Goal: Use online tool/utility: Utilize a website feature to perform a specific function

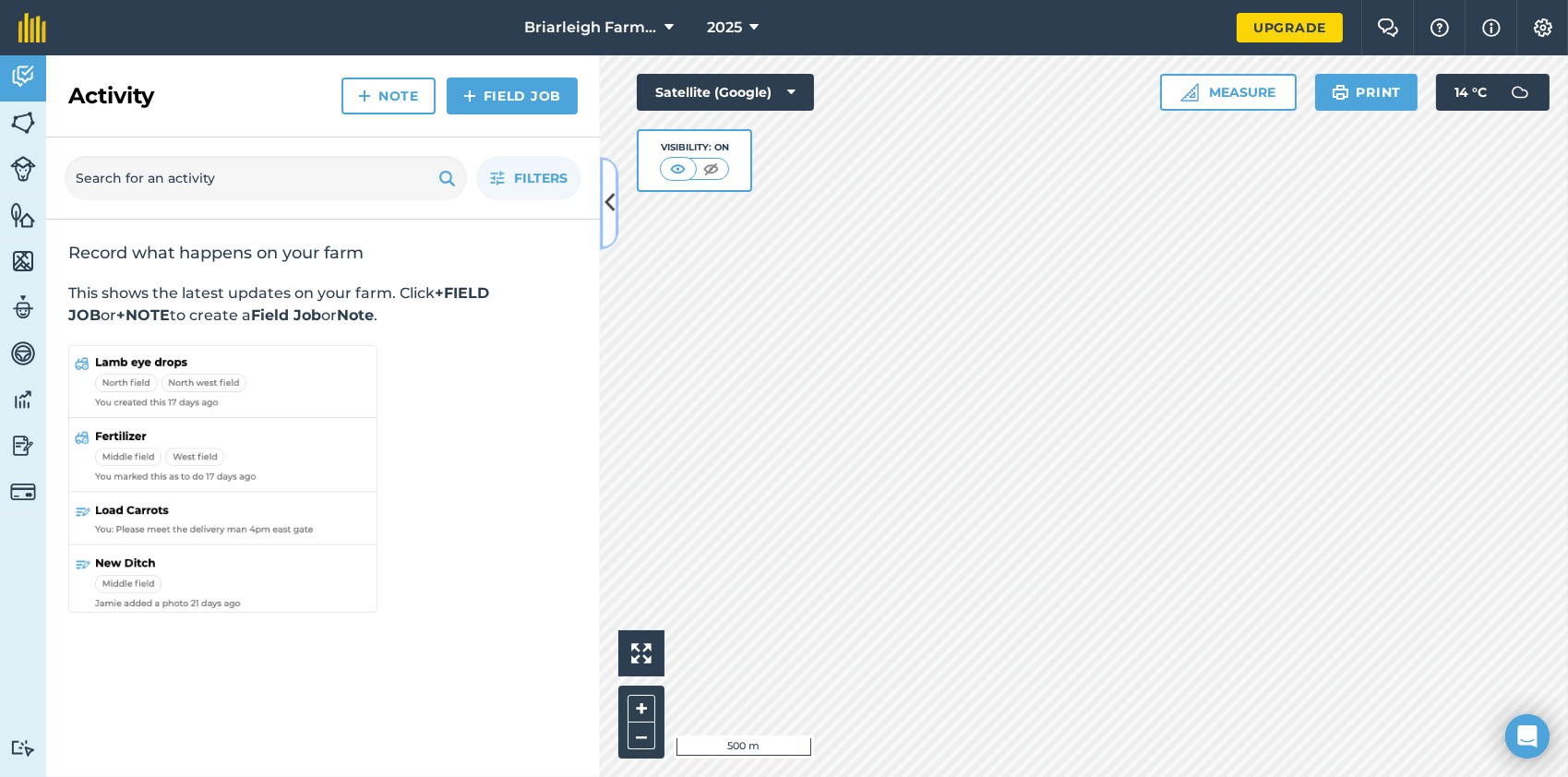
click at [612, 205] on icon at bounding box center [609, 203] width 11 height 32
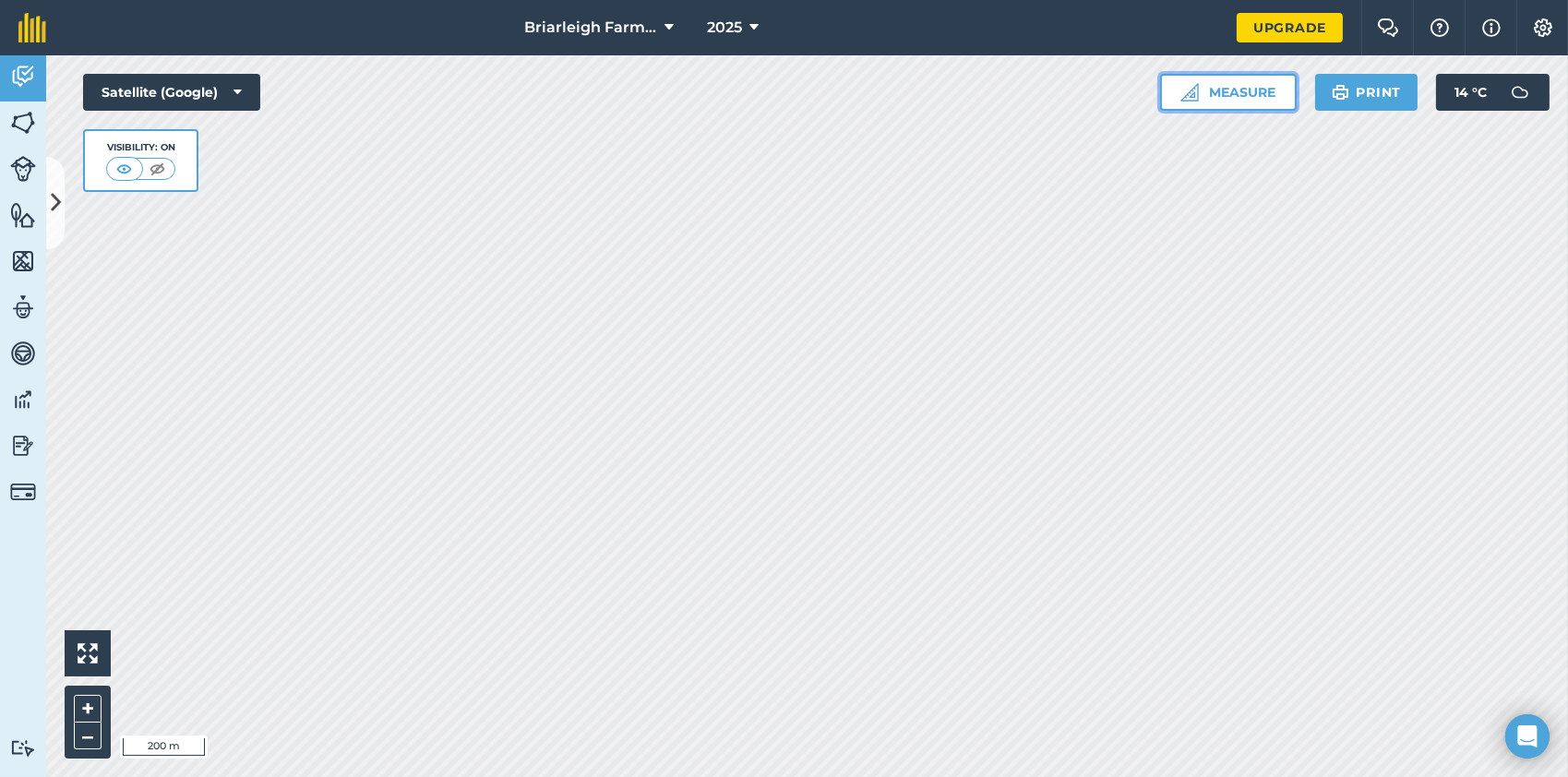
click at [1256, 95] on button "Measure" at bounding box center [1228, 92] width 137 height 37
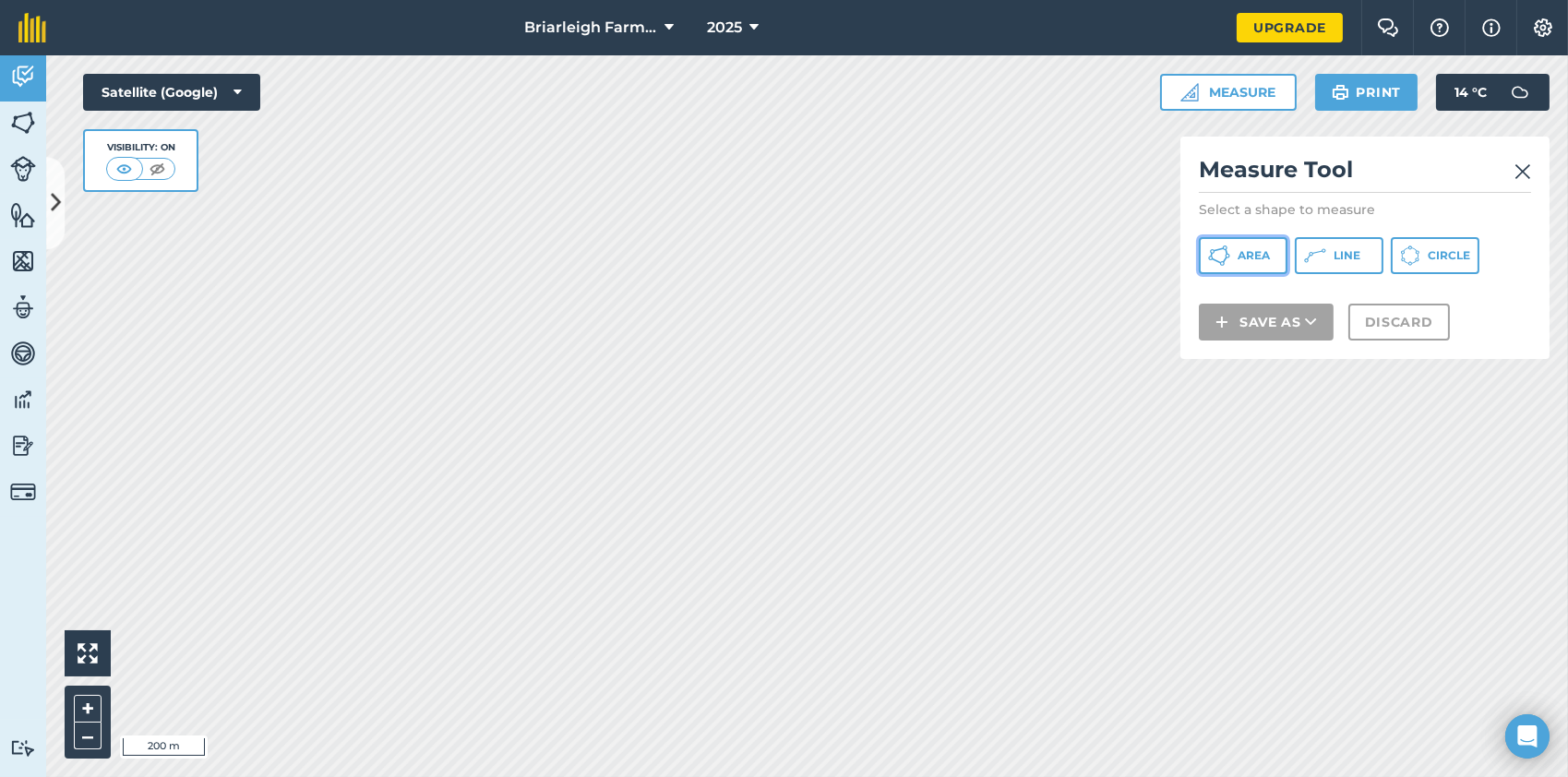
click at [1245, 249] on span "Area" at bounding box center [1254, 255] width 32 height 14
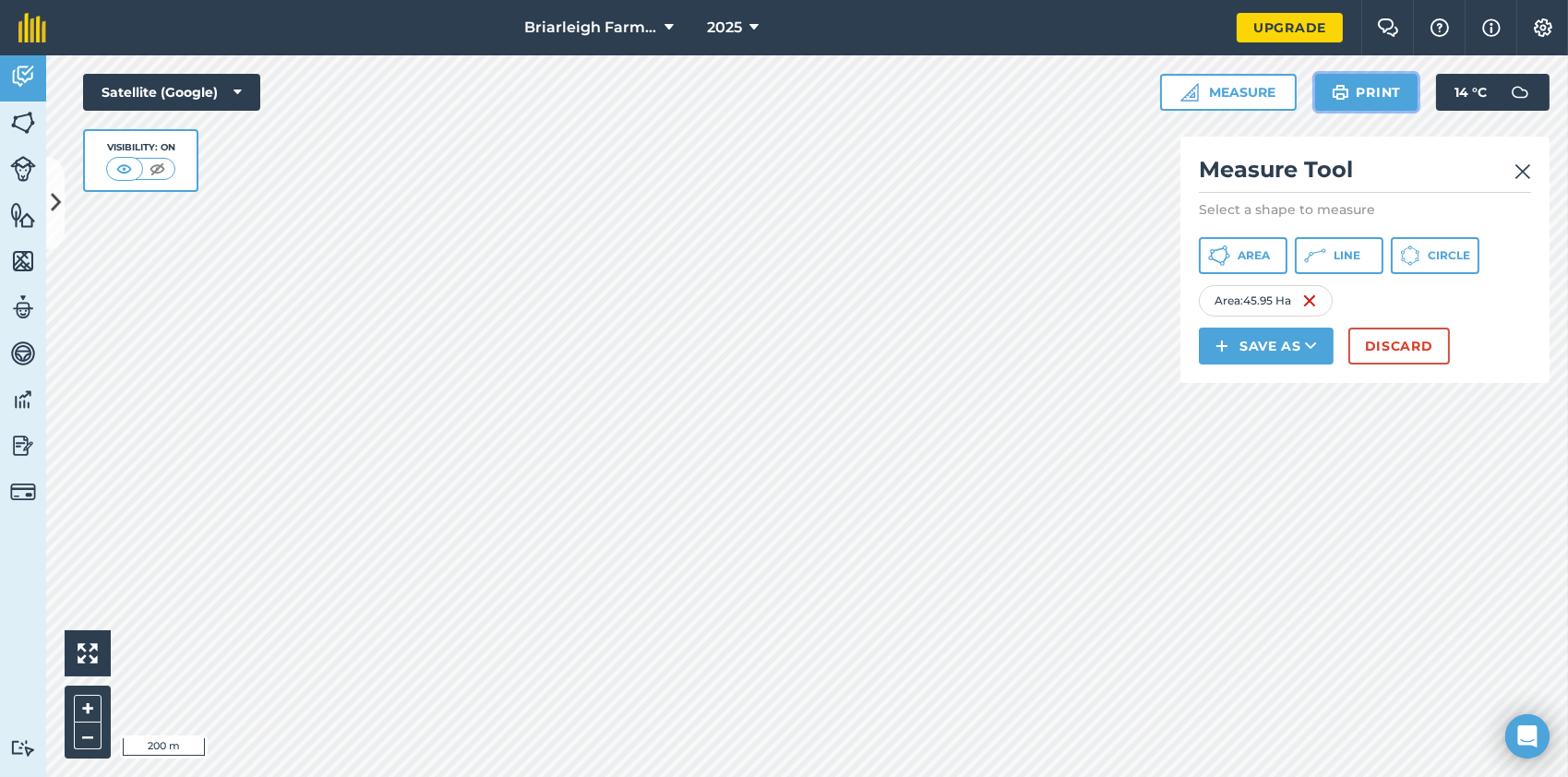
click at [1378, 93] on button "Print" at bounding box center [1367, 92] width 103 height 37
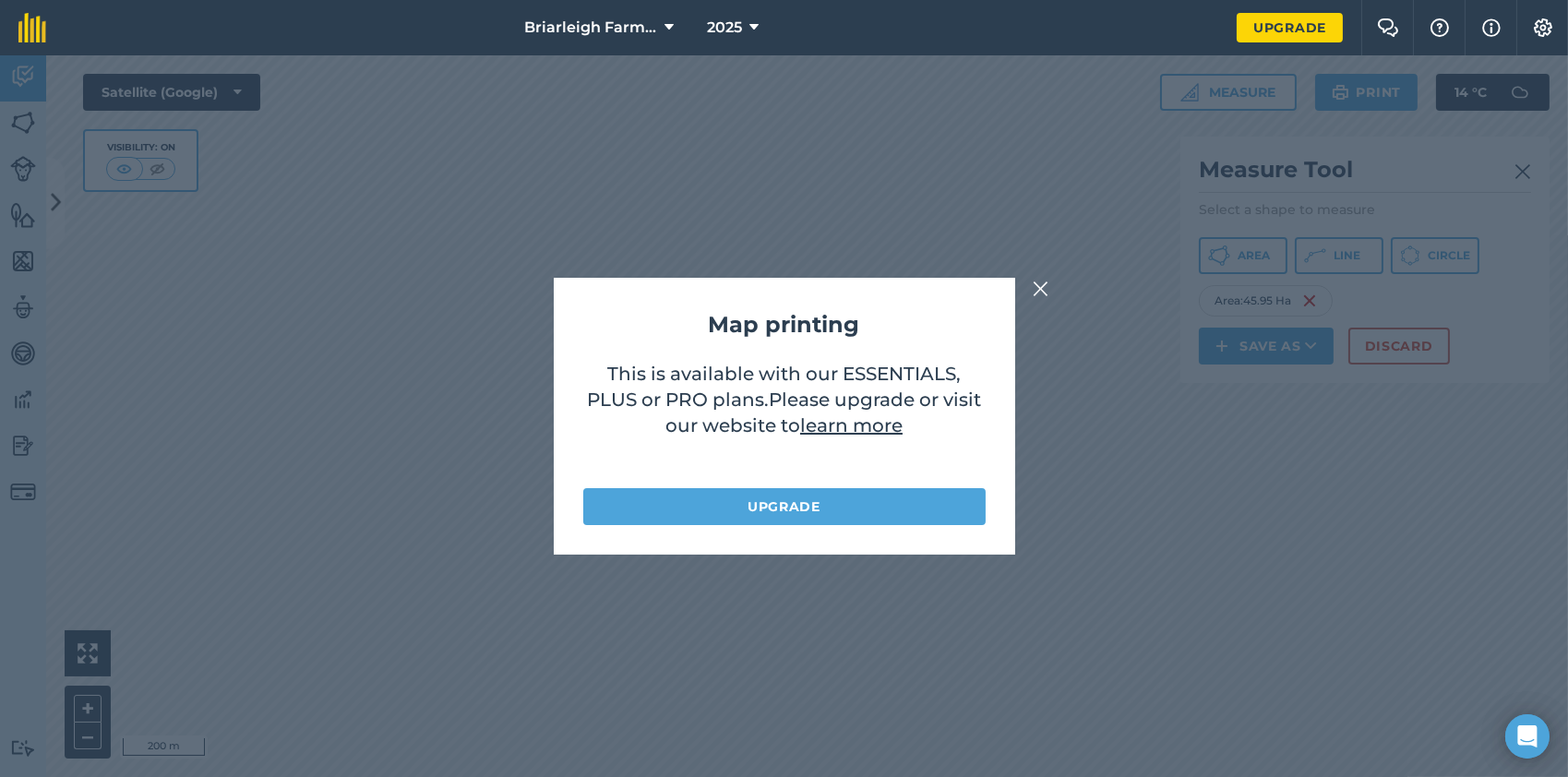
click at [1035, 284] on img at bounding box center [1041, 288] width 16 height 22
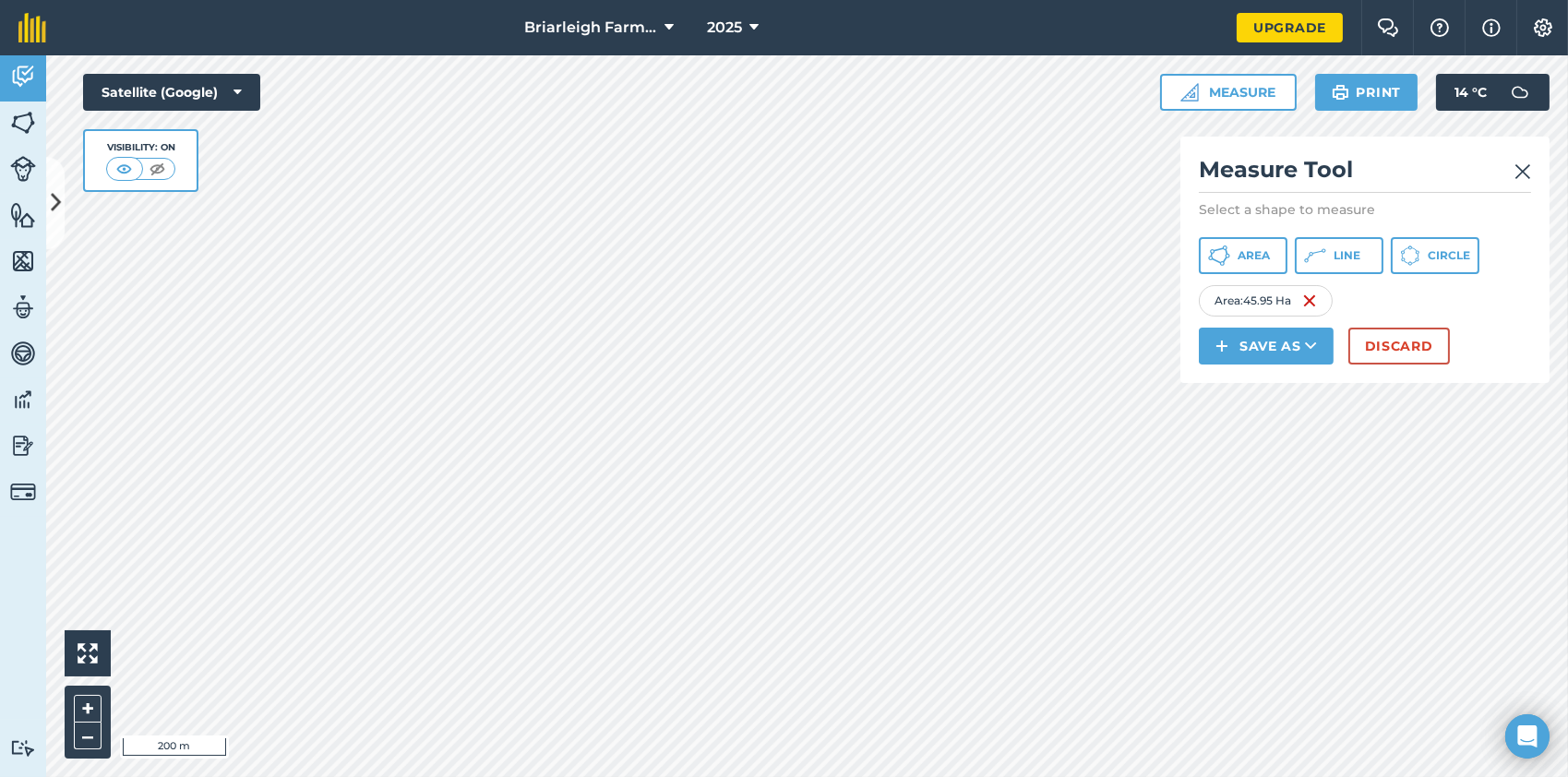
click at [1521, 169] on img at bounding box center [1522, 171] width 16 height 22
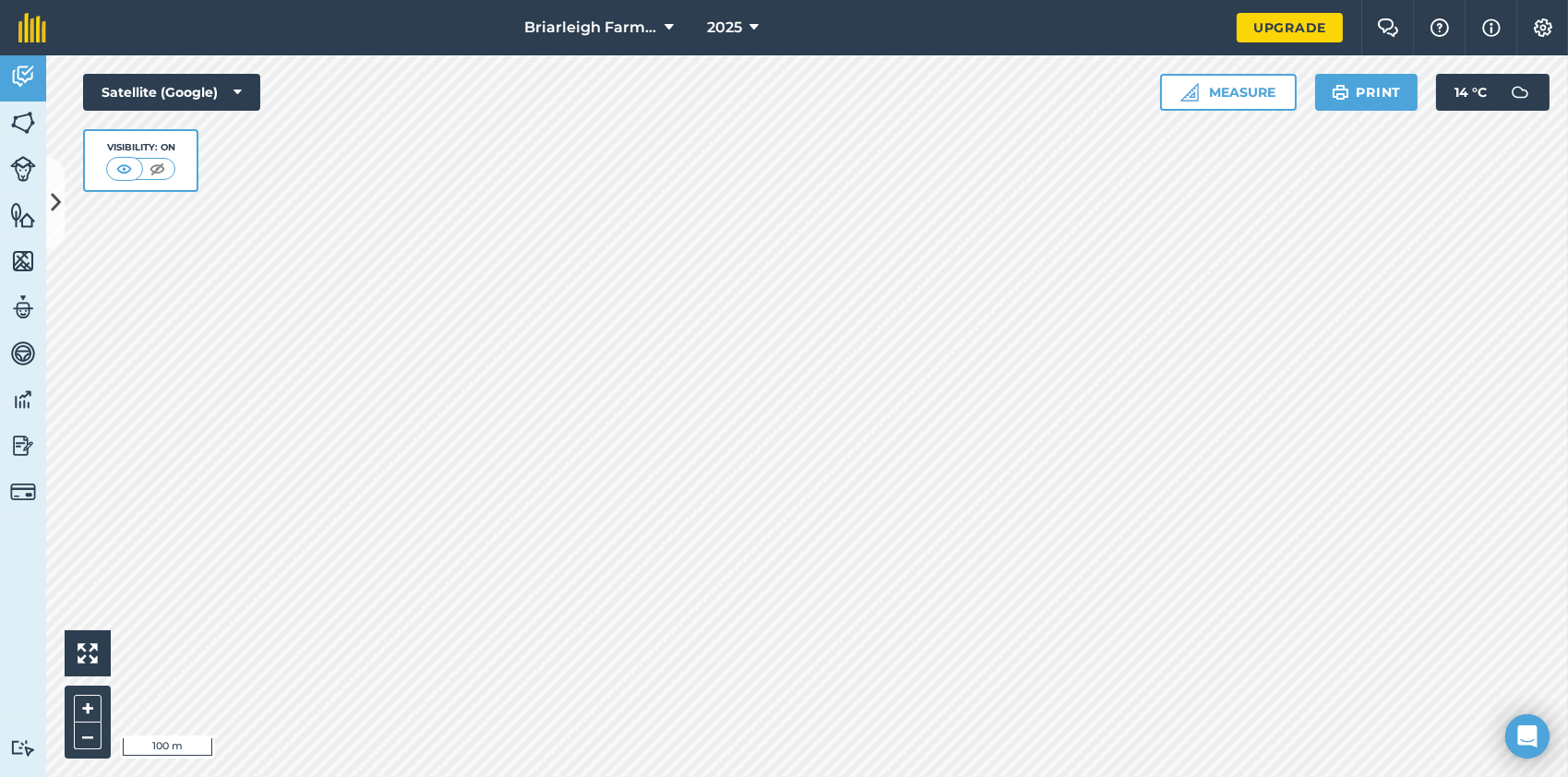
click at [715, 2] on div "Briarleigh Farming 2025 Upgrade Farm Chat Help Info Settings Map printing is no…" at bounding box center [784, 388] width 1568 height 777
